Goal: Book appointment/travel/reservation

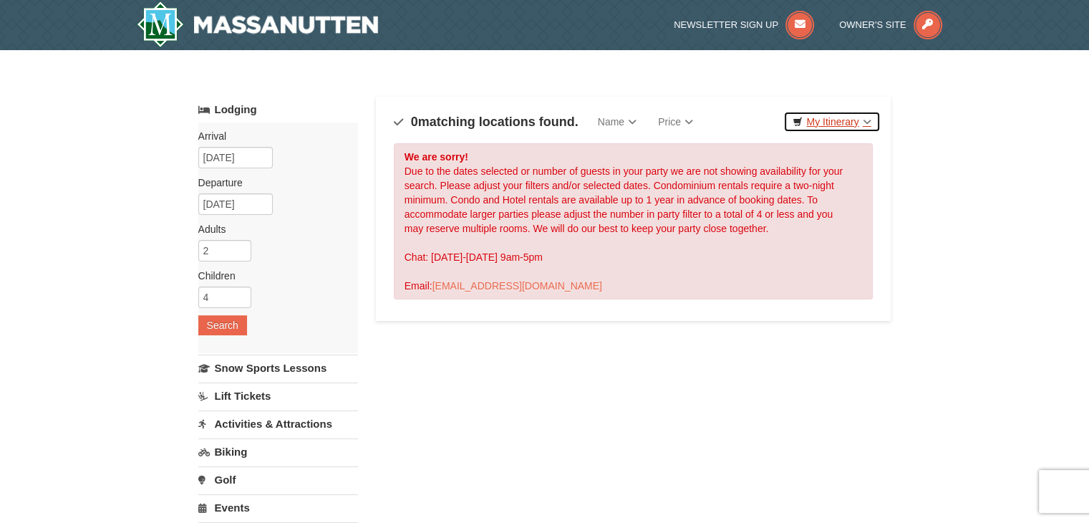
click at [819, 111] on link "My Itinerary" at bounding box center [831, 121] width 97 height 21
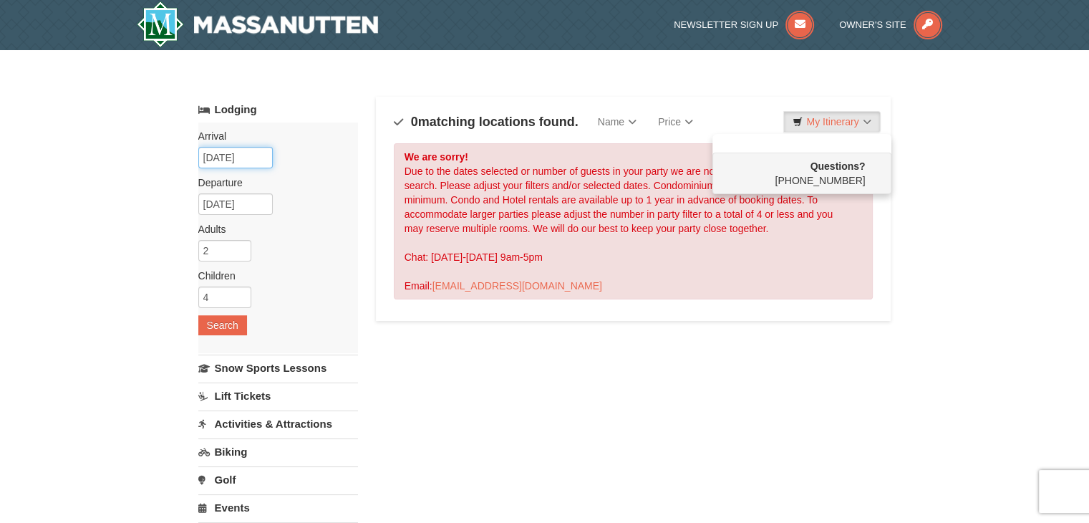
click at [255, 155] on input "10/28/2025" at bounding box center [235, 157] width 74 height 21
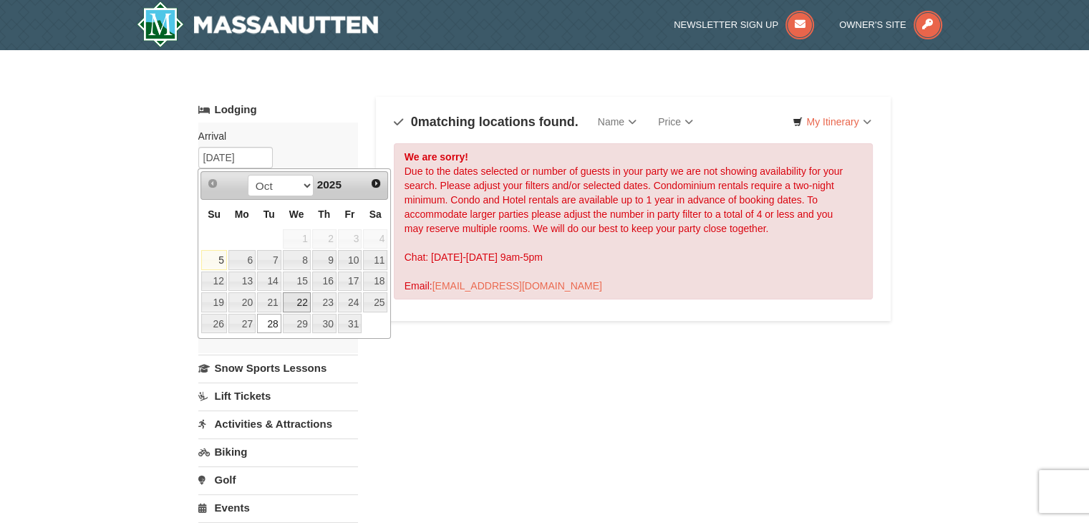
click at [300, 293] on link "22" at bounding box center [297, 302] width 28 height 20
type input "[DATE]"
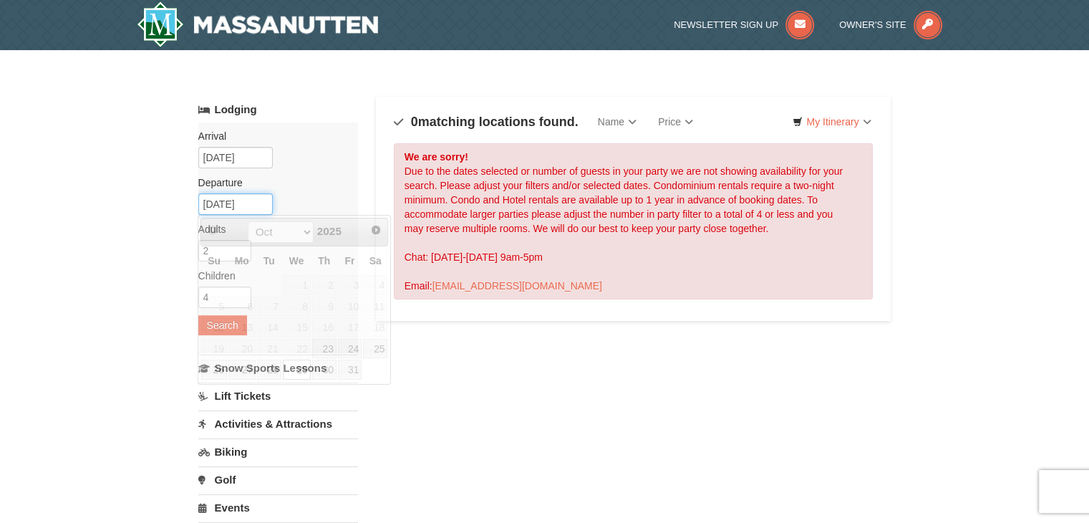
click at [262, 201] on input "10/29/2025" at bounding box center [235, 203] width 74 height 21
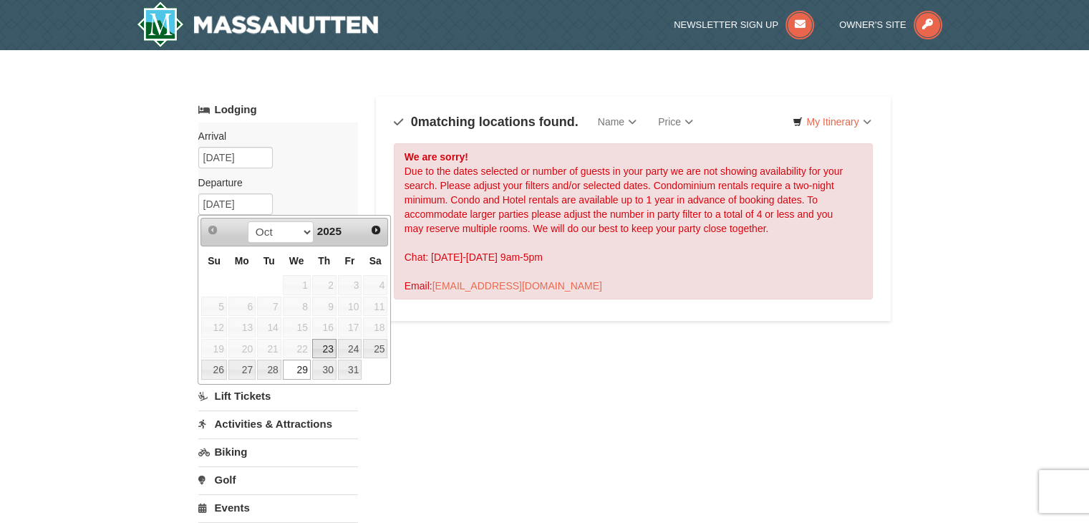
click at [327, 340] on link "23" at bounding box center [324, 349] width 24 height 20
type input "[DATE]"
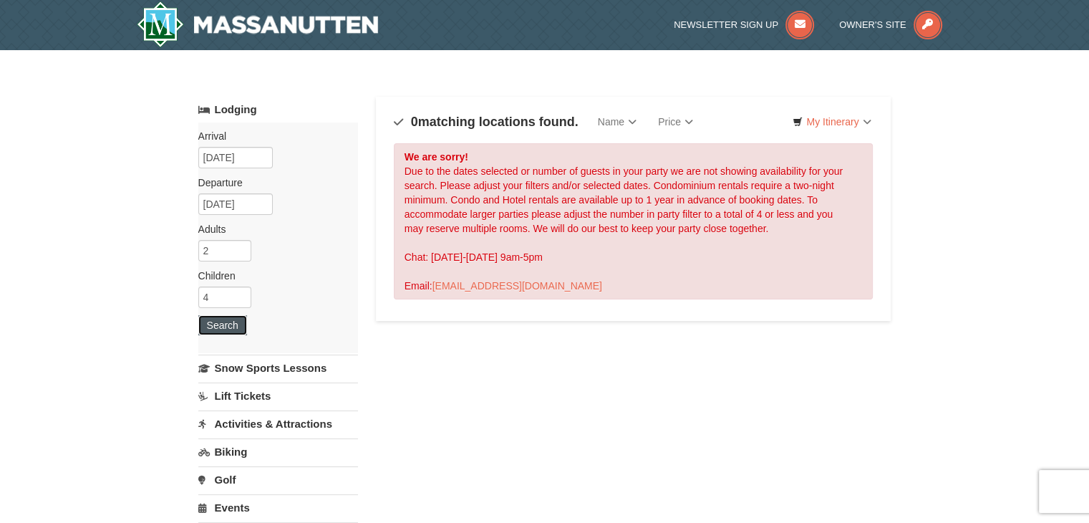
click at [218, 320] on button "Search" at bounding box center [222, 325] width 49 height 20
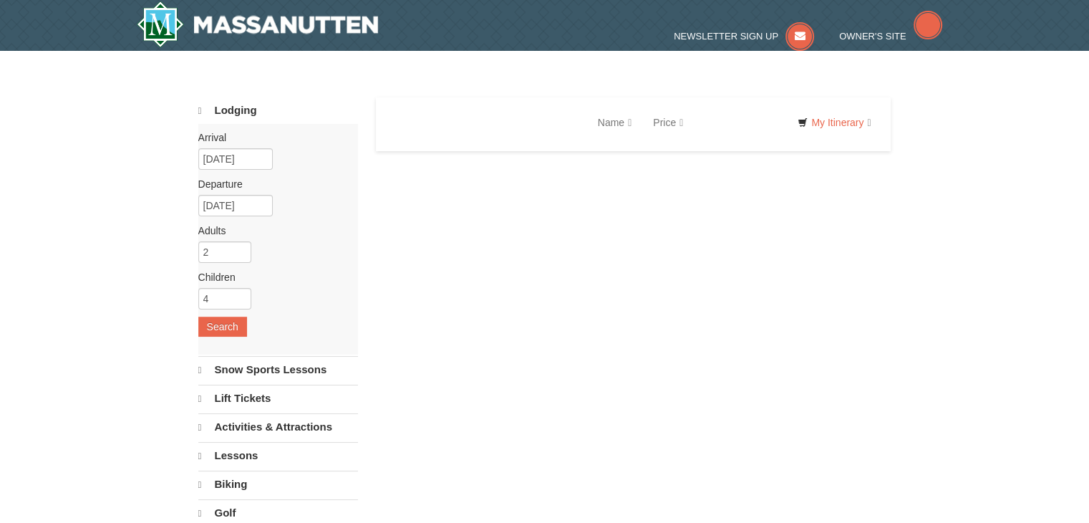
select select "10"
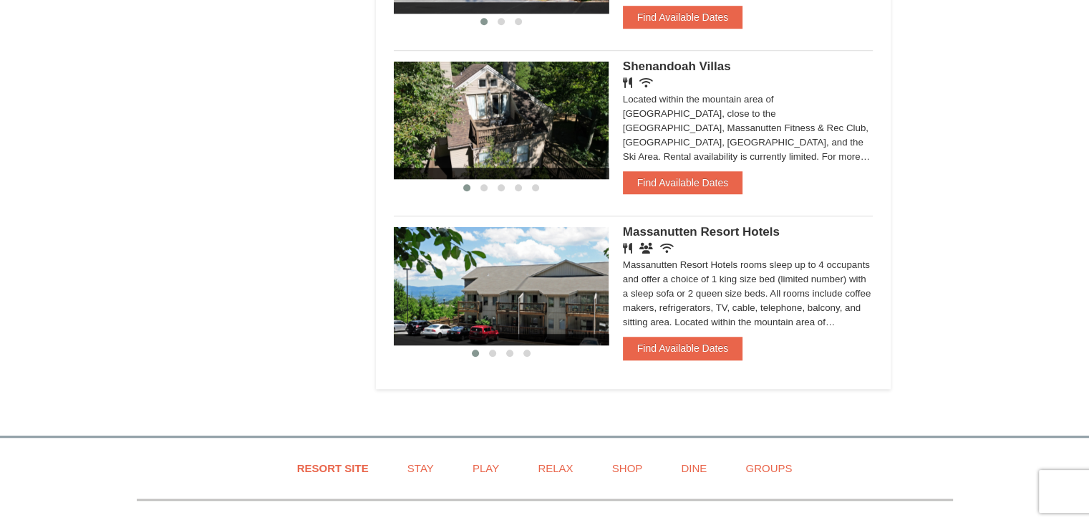
scroll to position [1217, 0]
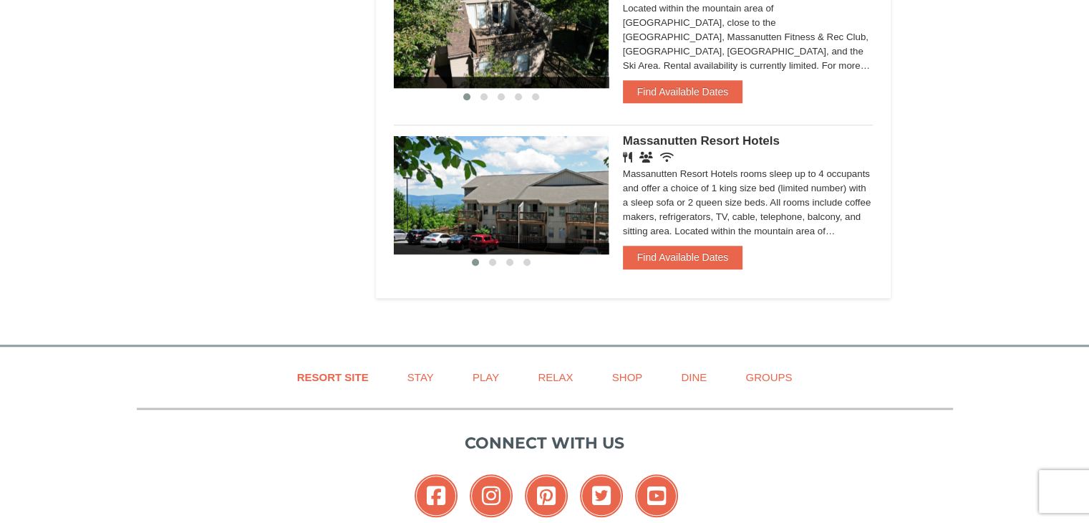
click at [730, 142] on span "Massanutten Resort Hotels" at bounding box center [701, 141] width 157 height 14
click at [476, 216] on img at bounding box center [501, 194] width 215 height 117
click at [678, 141] on span "Massanutten Resort Hotels" at bounding box center [701, 141] width 157 height 14
click at [681, 252] on button "Find Available Dates" at bounding box center [683, 257] width 120 height 23
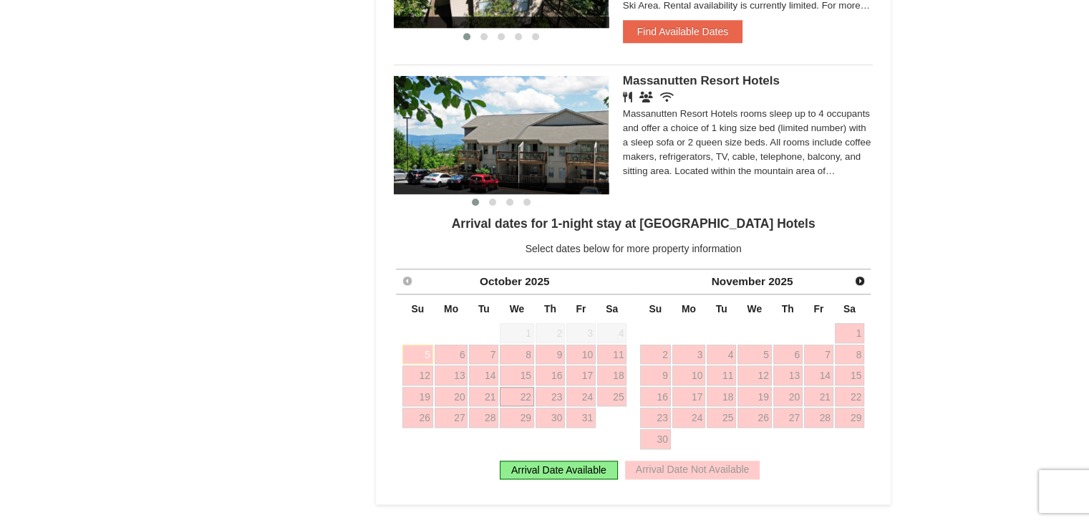
scroll to position [1432, 0]
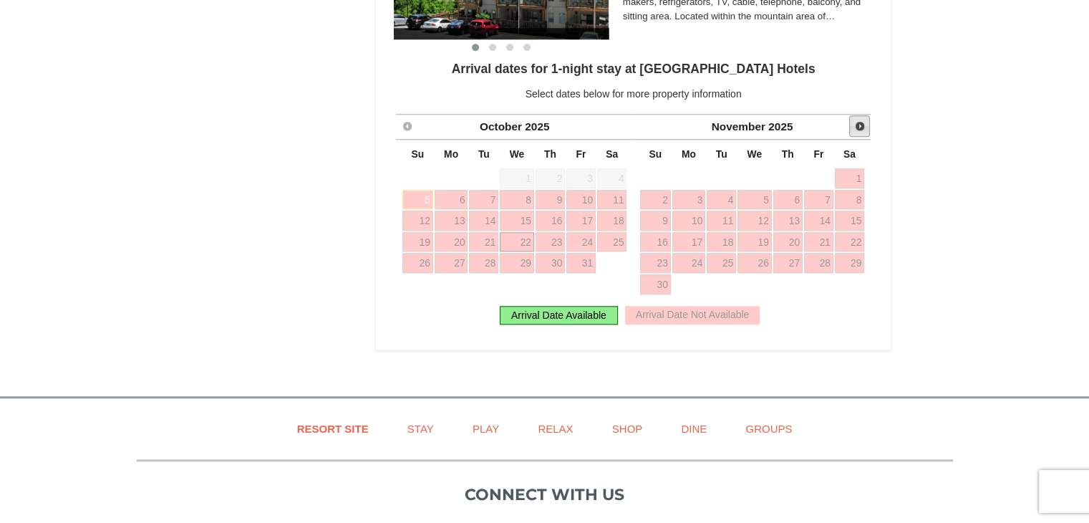
click at [859, 129] on span "Next" at bounding box center [859, 125] width 11 height 11
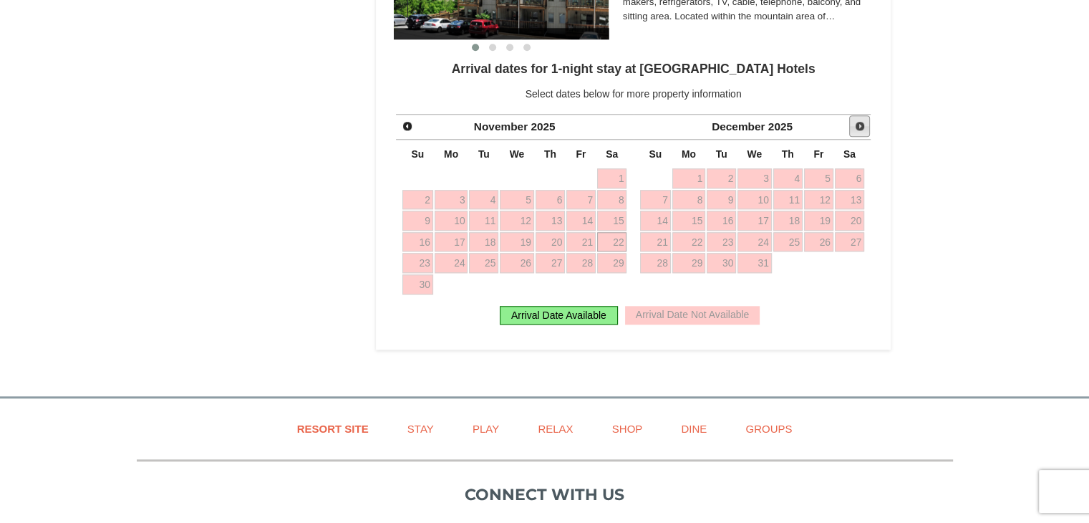
click at [859, 129] on span "Next" at bounding box center [859, 125] width 11 height 11
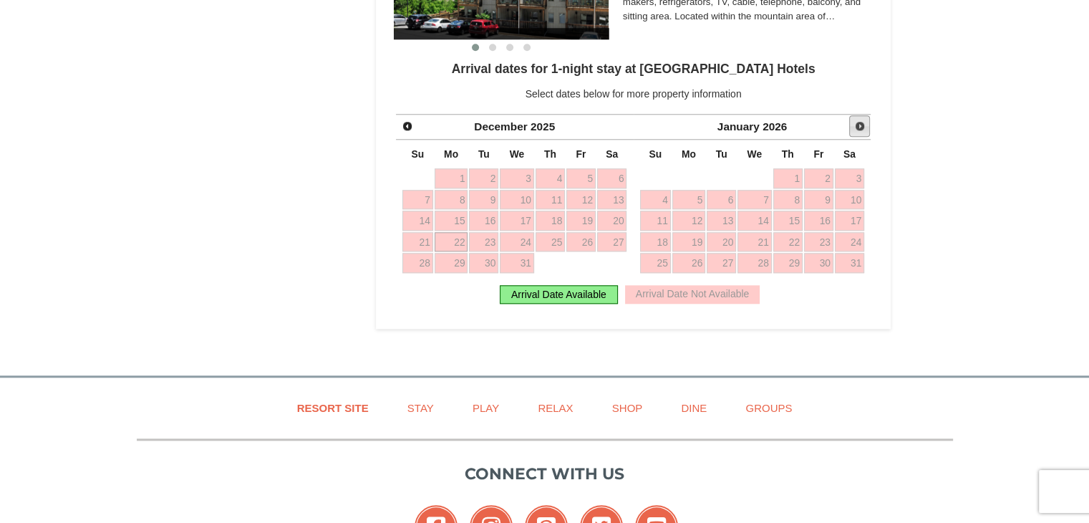
click at [859, 129] on span "Next" at bounding box center [859, 125] width 11 height 11
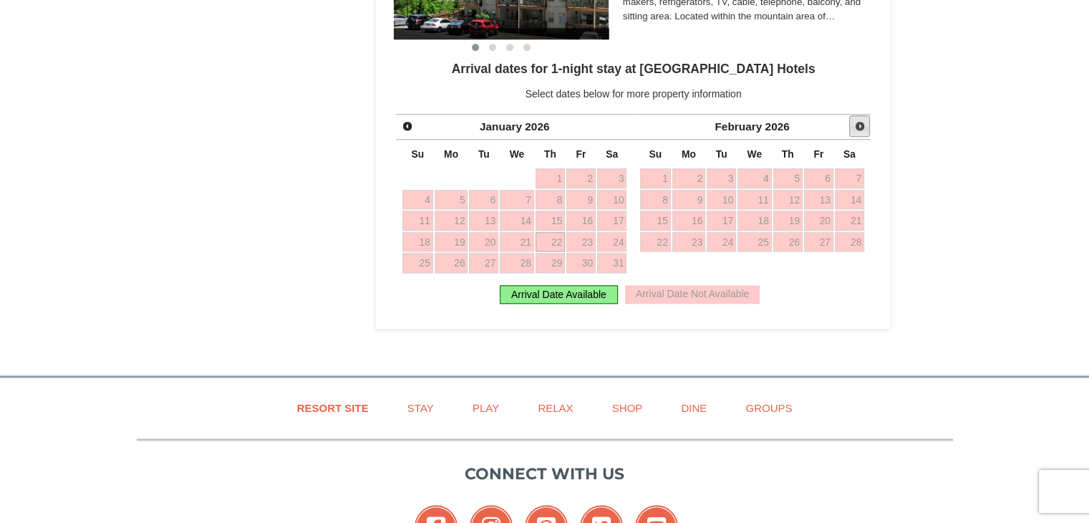
click at [859, 129] on span "Next" at bounding box center [859, 125] width 11 height 11
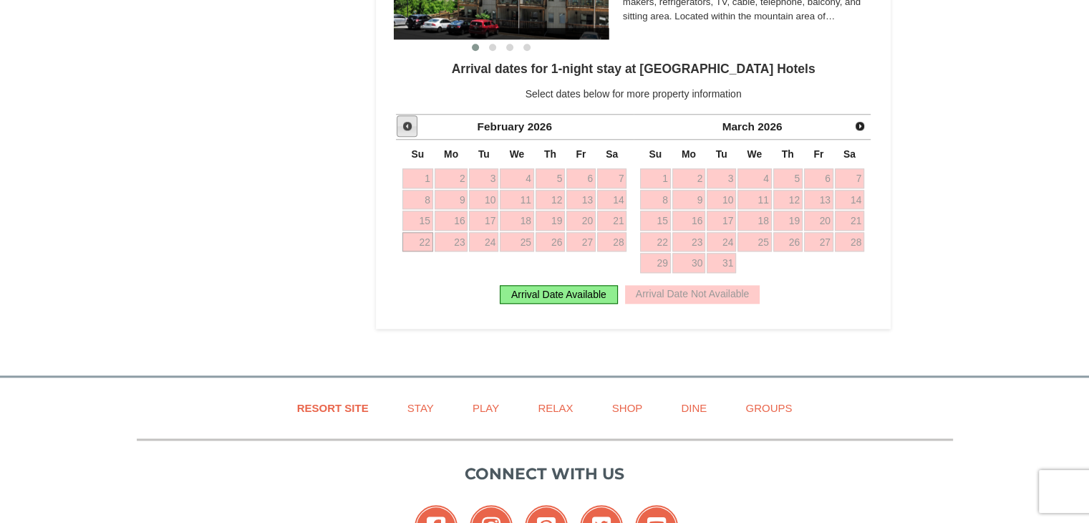
click at [412, 128] on span "Prev" at bounding box center [407, 125] width 11 height 11
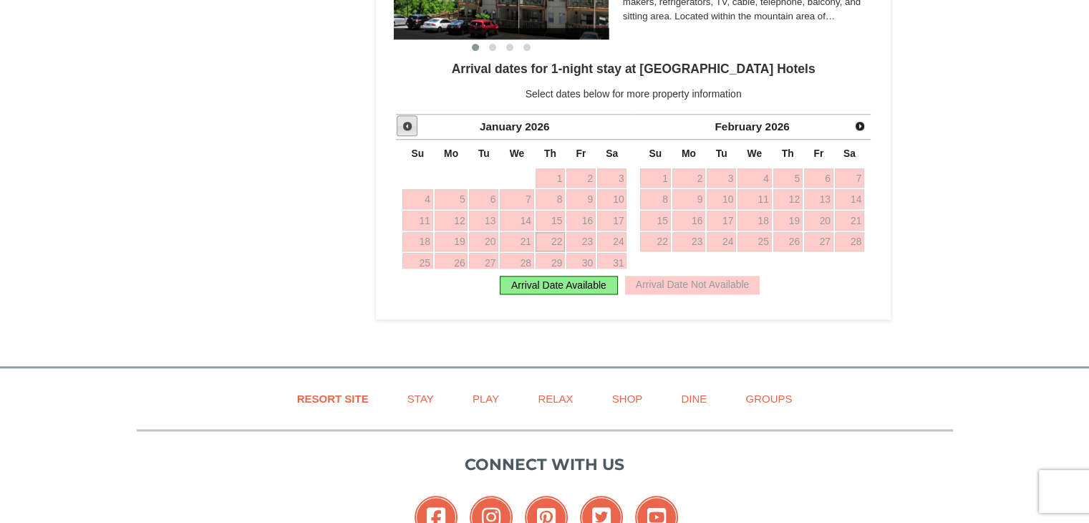
click at [412, 128] on span "Prev" at bounding box center [407, 125] width 11 height 11
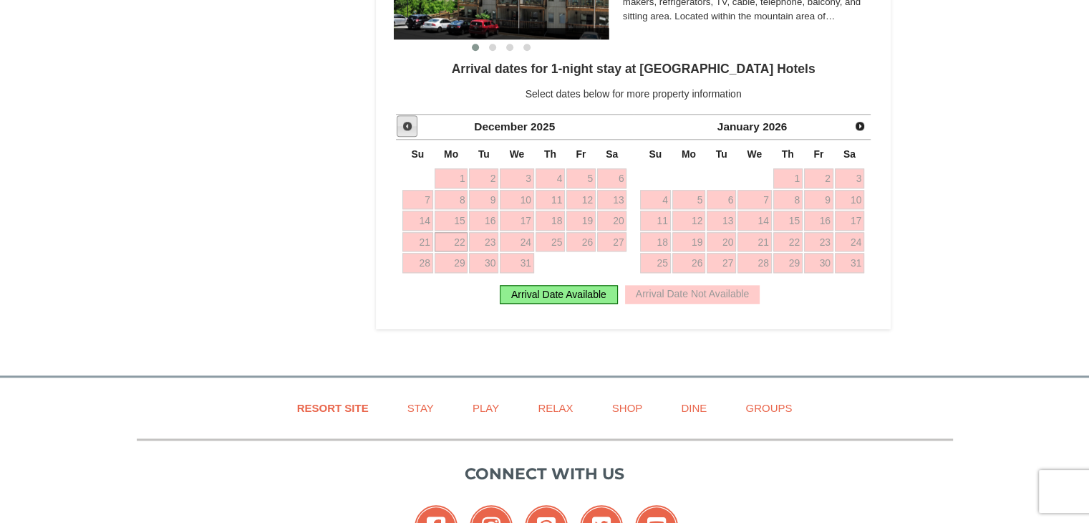
click at [412, 128] on span "Prev" at bounding box center [407, 125] width 11 height 11
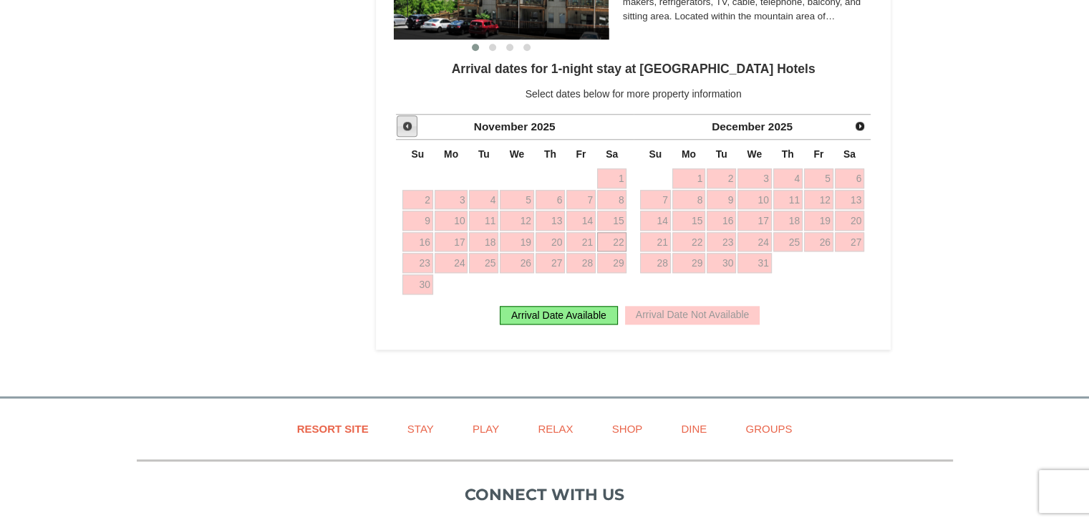
click at [412, 128] on span "Prev" at bounding box center [407, 125] width 11 height 11
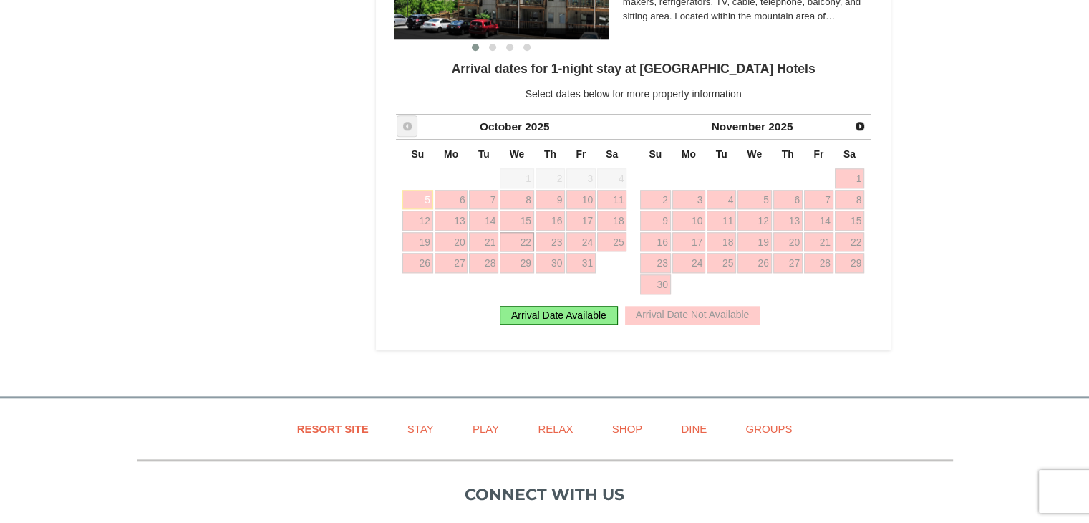
click at [412, 128] on span "Prev" at bounding box center [407, 125] width 11 height 11
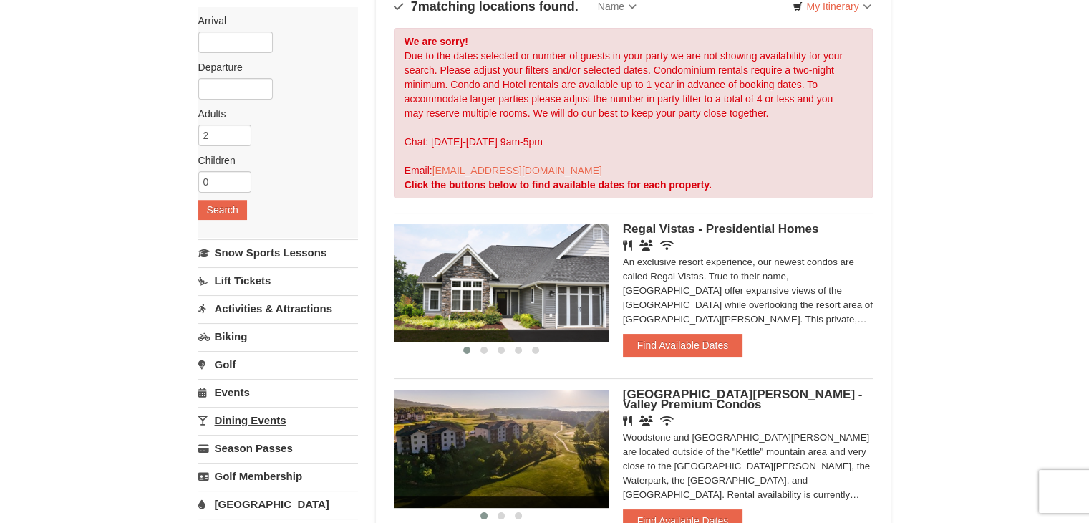
scroll to position [143, 0]
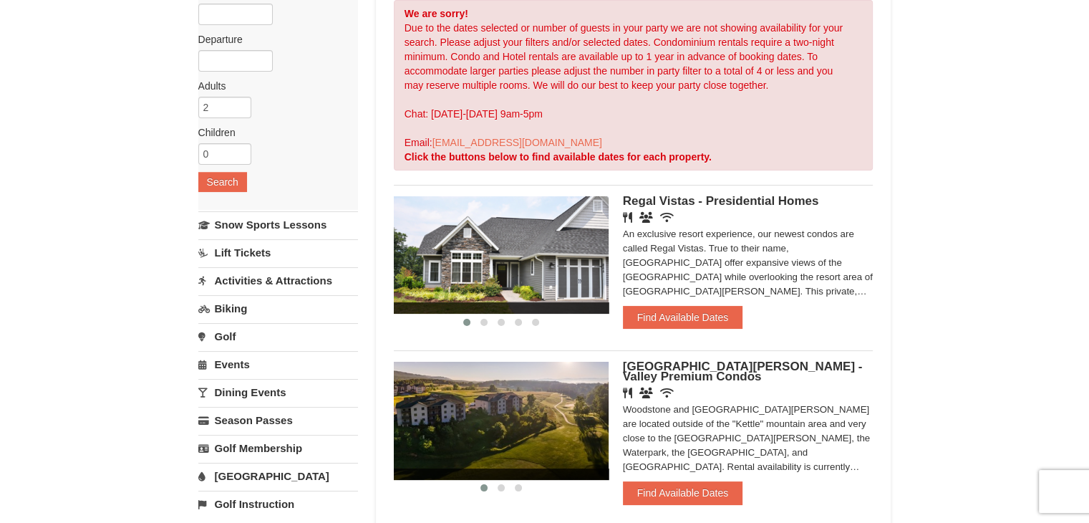
click at [243, 242] on link "Lift Tickets" at bounding box center [278, 252] width 160 height 26
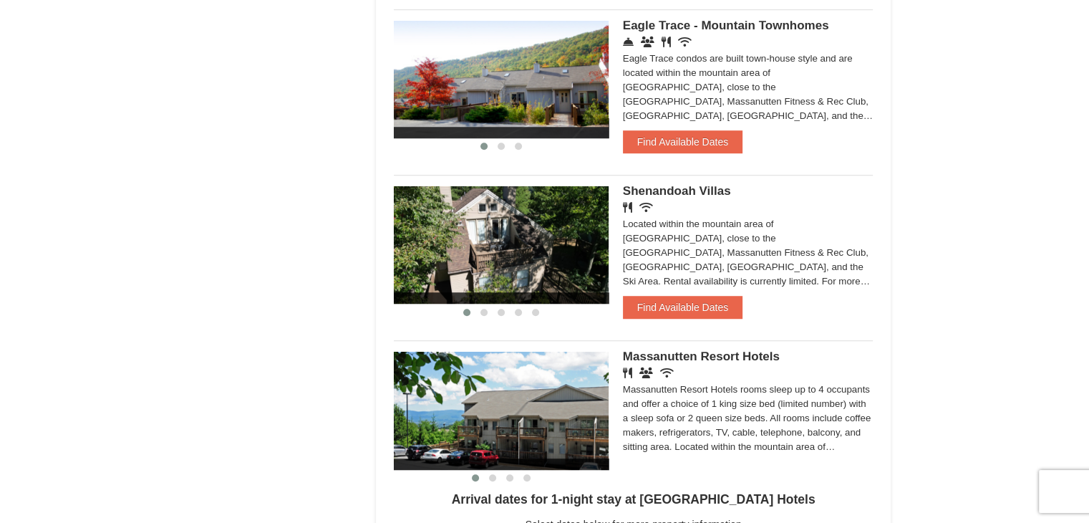
scroll to position [1003, 0]
